Goal: Task Accomplishment & Management: Use online tool/utility

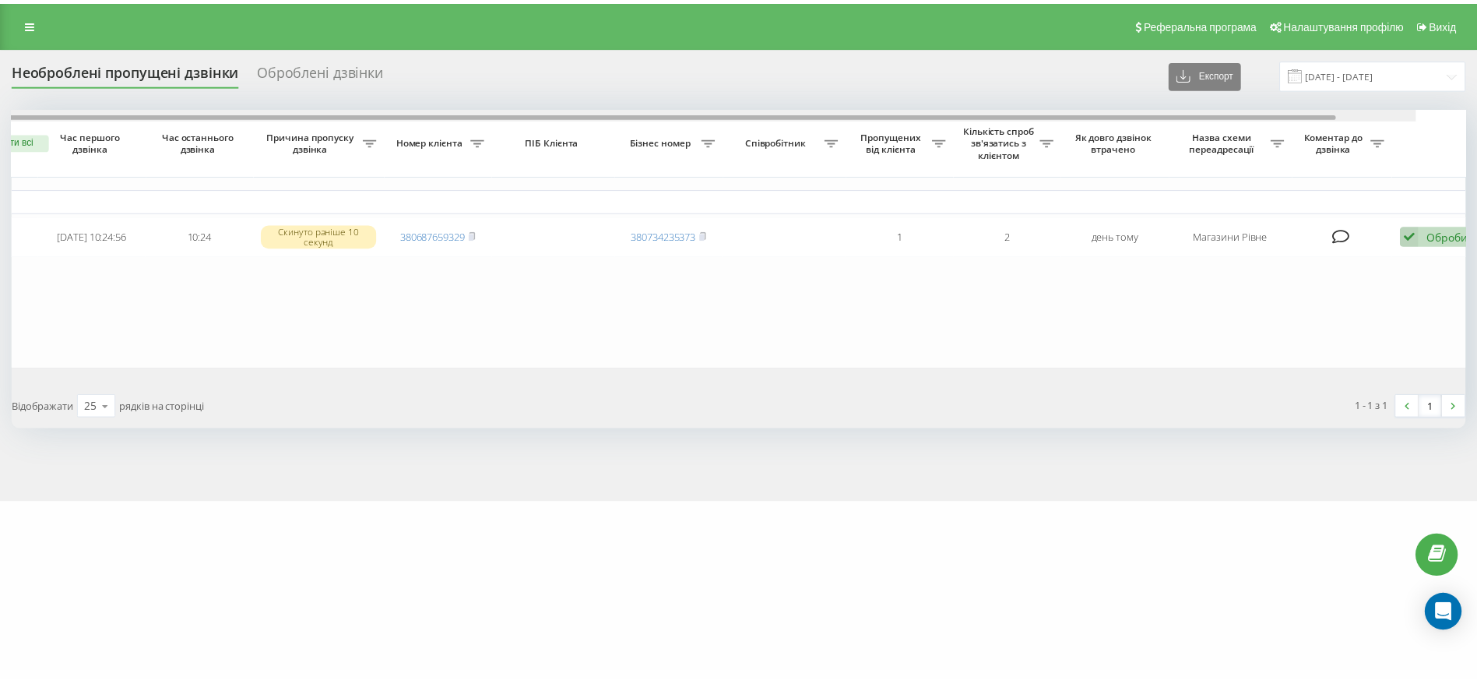
scroll to position [0, 86]
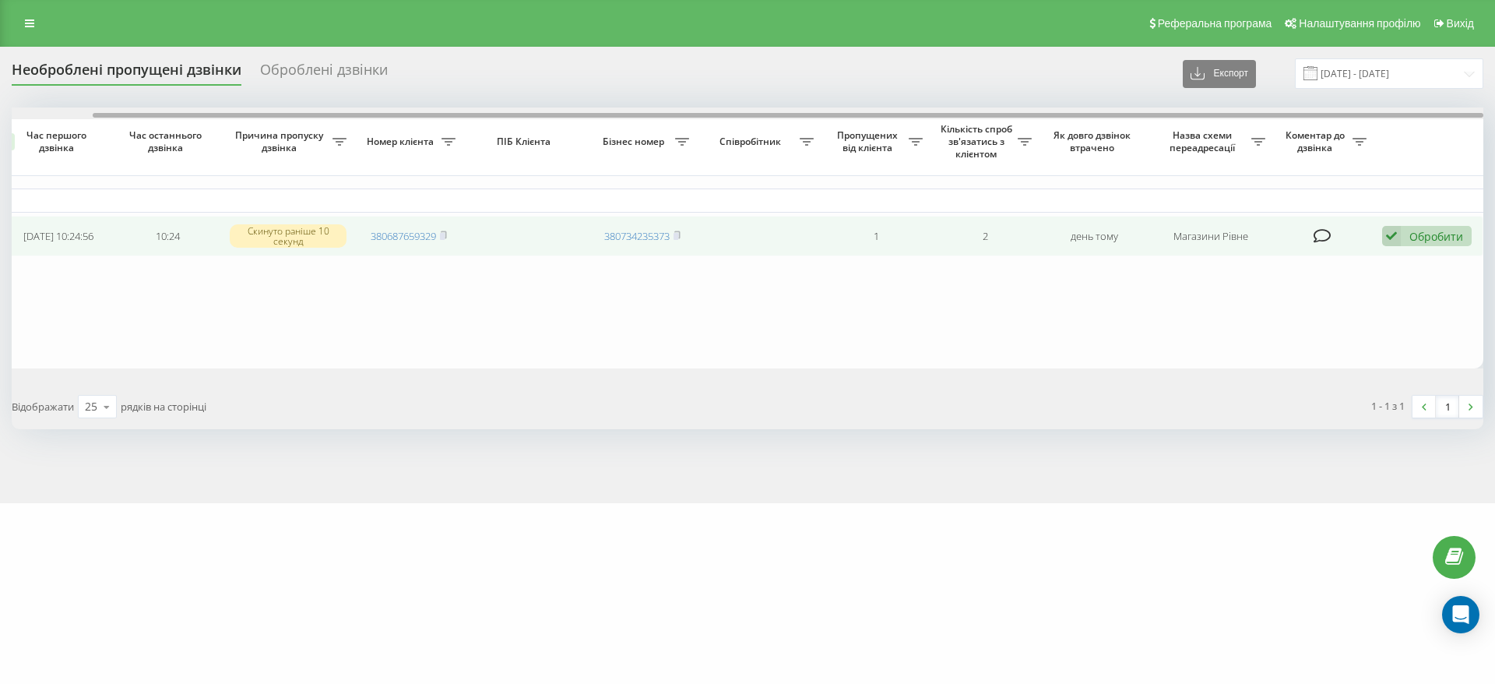
drag, startPoint x: 1282, startPoint y: 112, endPoint x: 1381, endPoint y: 236, distance: 158.5
click at [1413, 109] on div at bounding box center [748, 113] width 1472 height 12
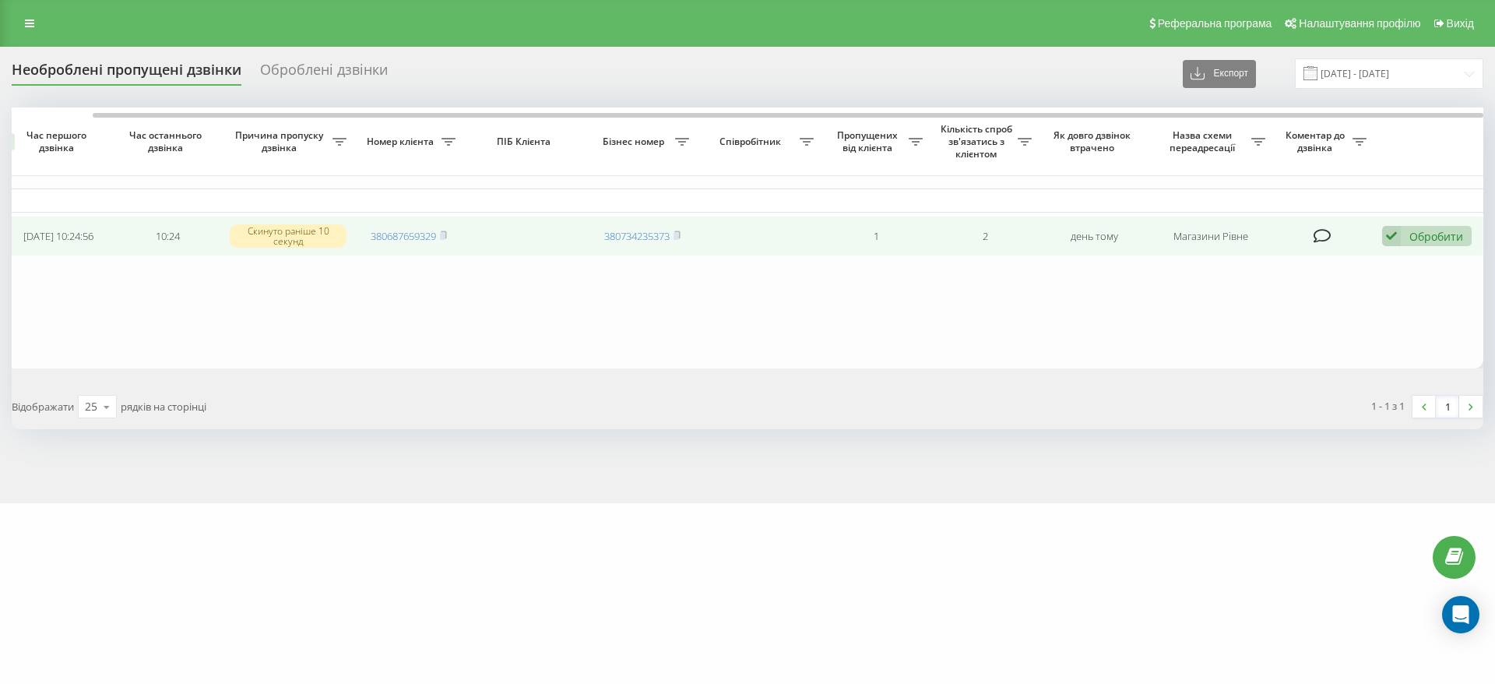
click at [1440, 225] on td "Обробити Не вдалося зв'язатися Зв'язався з клієнтом за допомогою іншого каналу …" at bounding box center [1429, 236] width 109 height 41
click at [1422, 238] on div "Обробити" at bounding box center [1437, 236] width 54 height 15
click at [1255, 273] on div "Не вдалося зв'язатися" at bounding box center [1325, 261] width 291 height 28
